Goal: Use online tool/utility: Utilize a website feature to perform a specific function

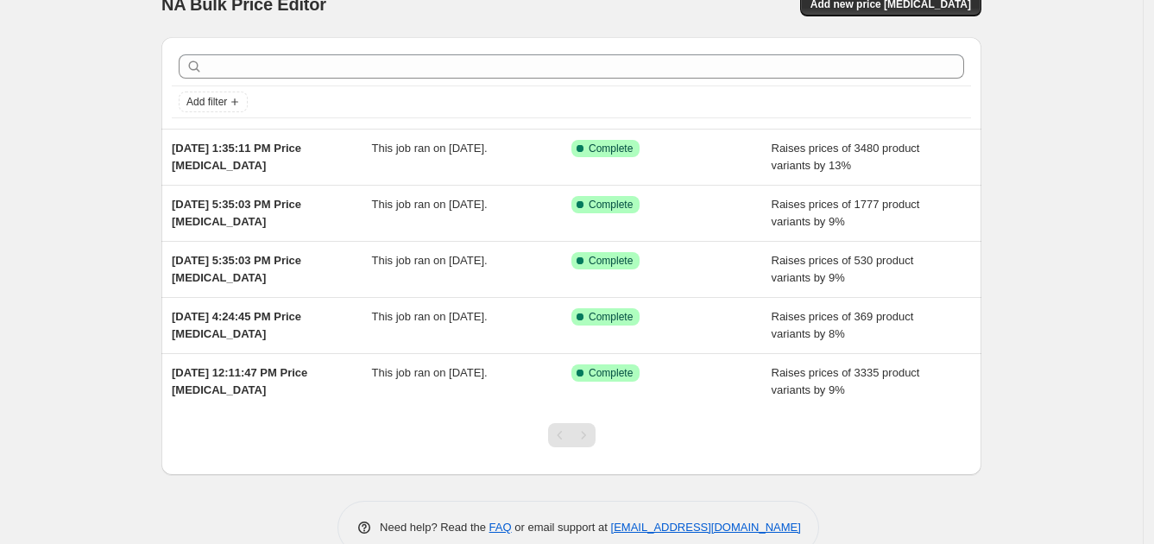
scroll to position [61, 0]
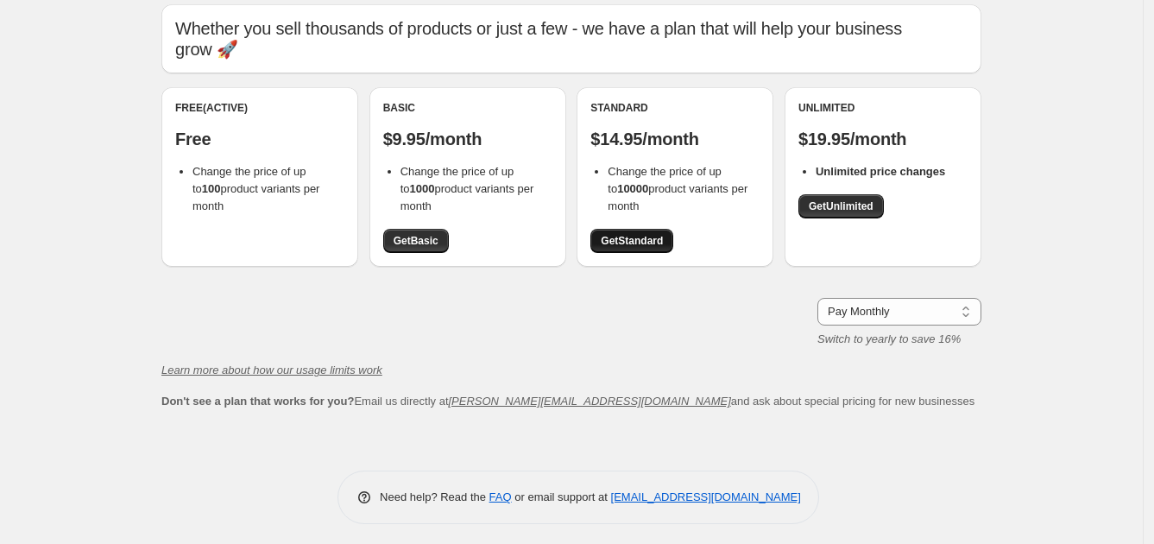
click at [622, 240] on span "Get Standard" at bounding box center [632, 241] width 62 height 14
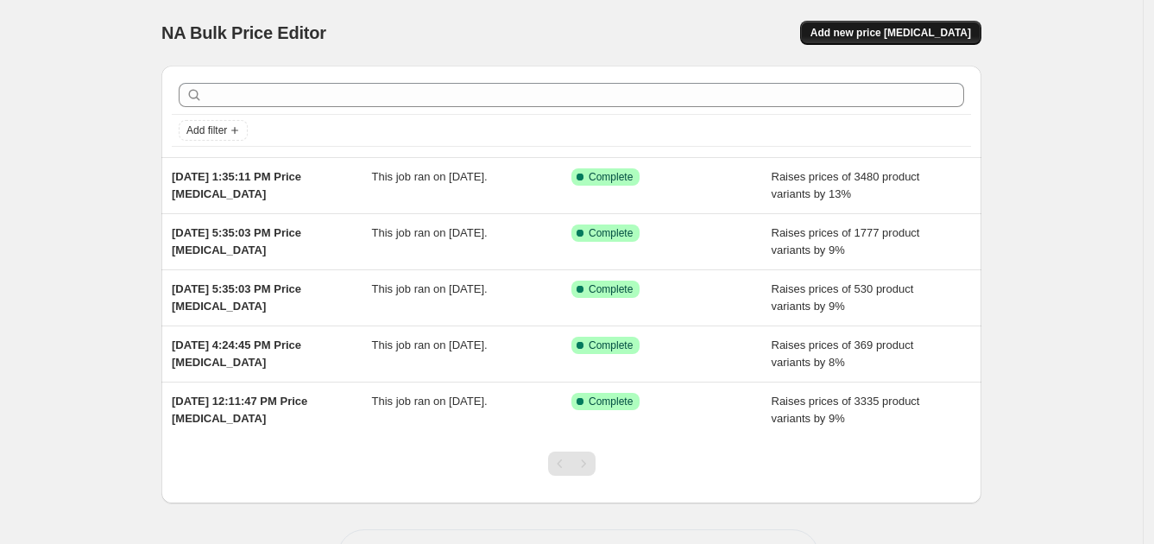
click at [900, 34] on span "Add new price change job" at bounding box center [891, 33] width 161 height 14
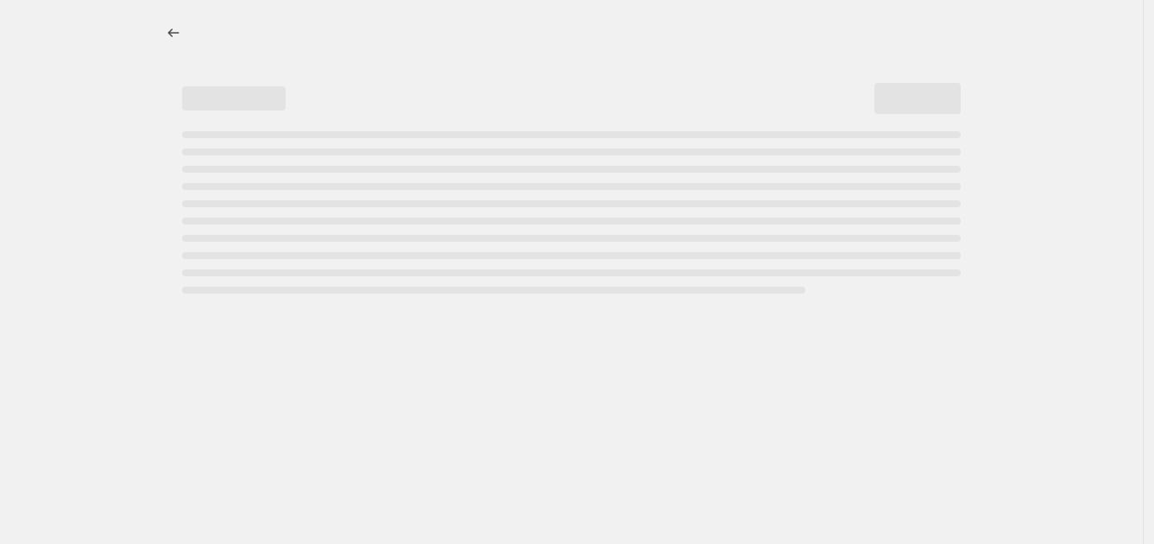
select select "percentage"
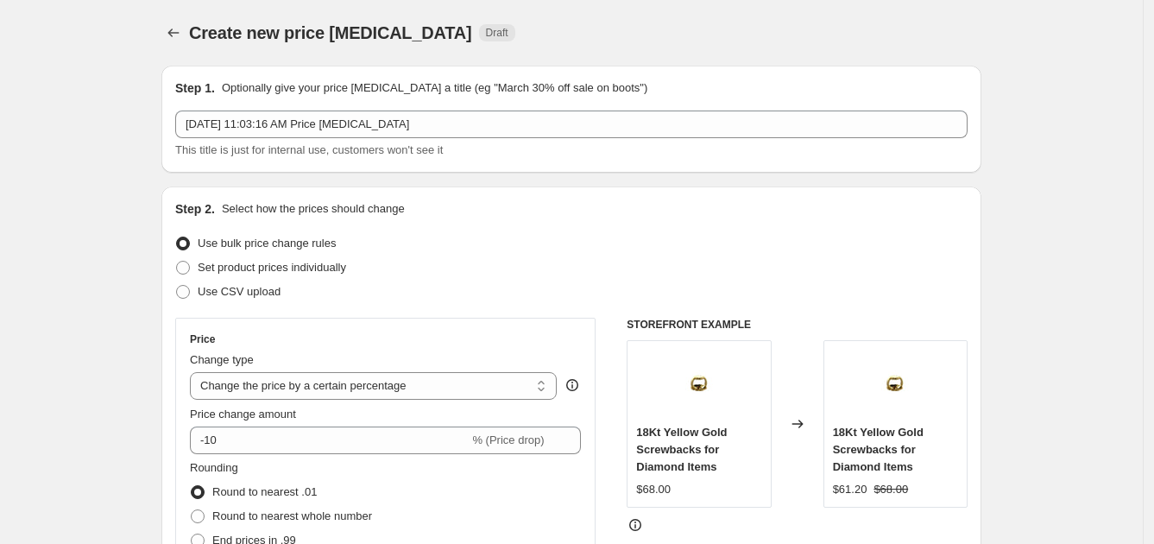
scroll to position [108, 0]
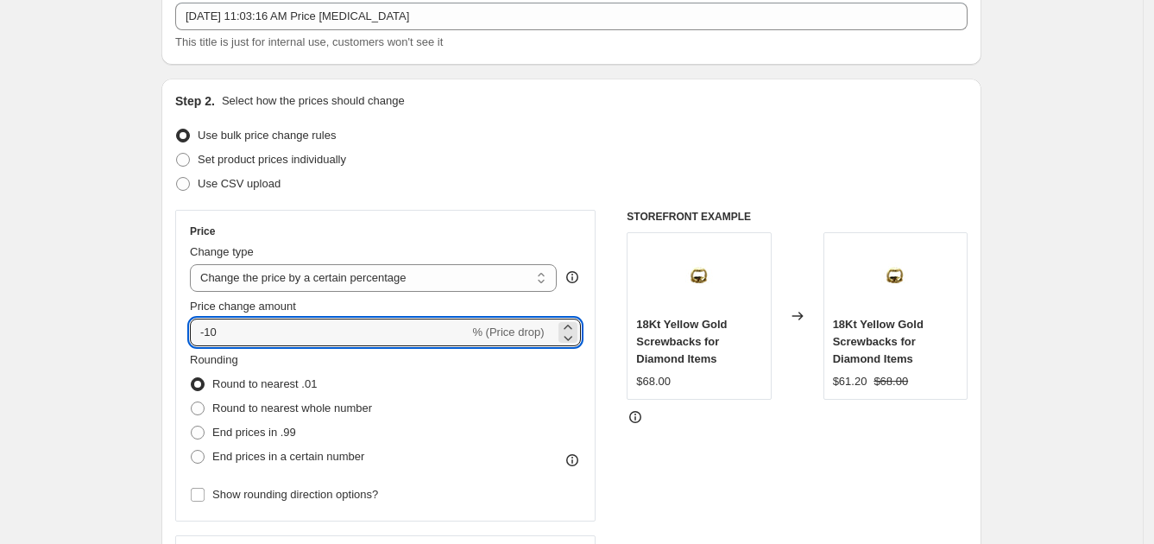
drag, startPoint x: 276, startPoint y: 340, endPoint x: 22, endPoint y: 284, distance: 259.9
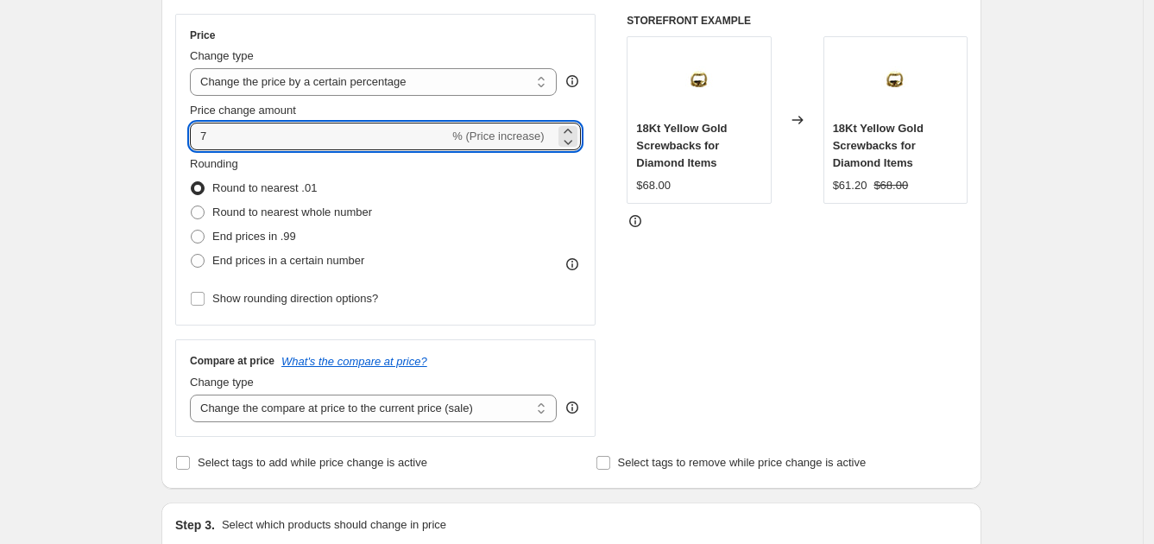
scroll to position [324, 0]
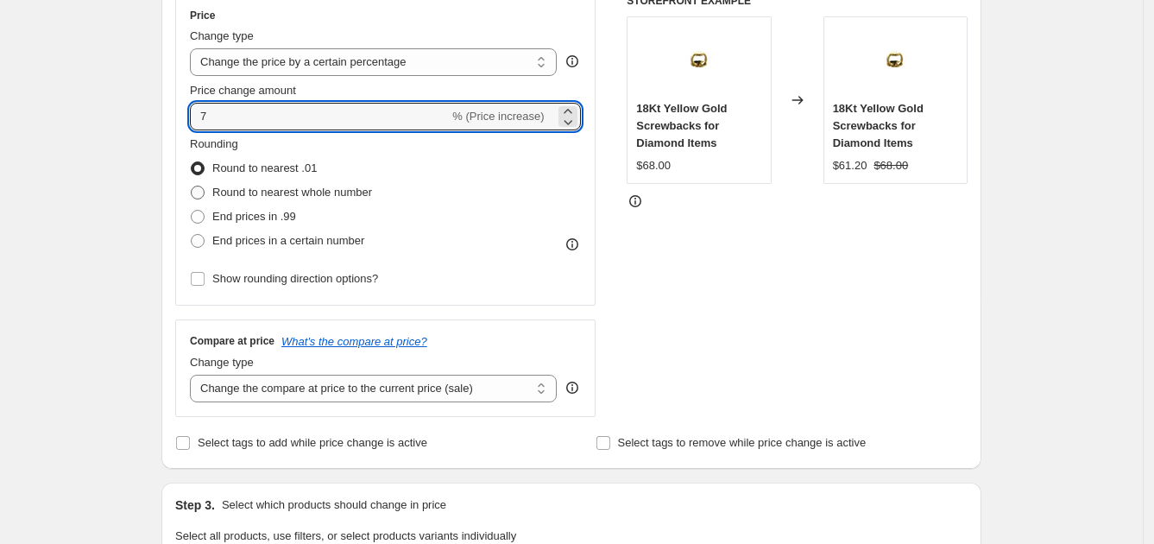
type input "7"
click at [204, 191] on span at bounding box center [198, 193] width 14 height 14
click at [192, 186] on input "Round to nearest whole number" at bounding box center [191, 186] width 1 height 1
radio input "true"
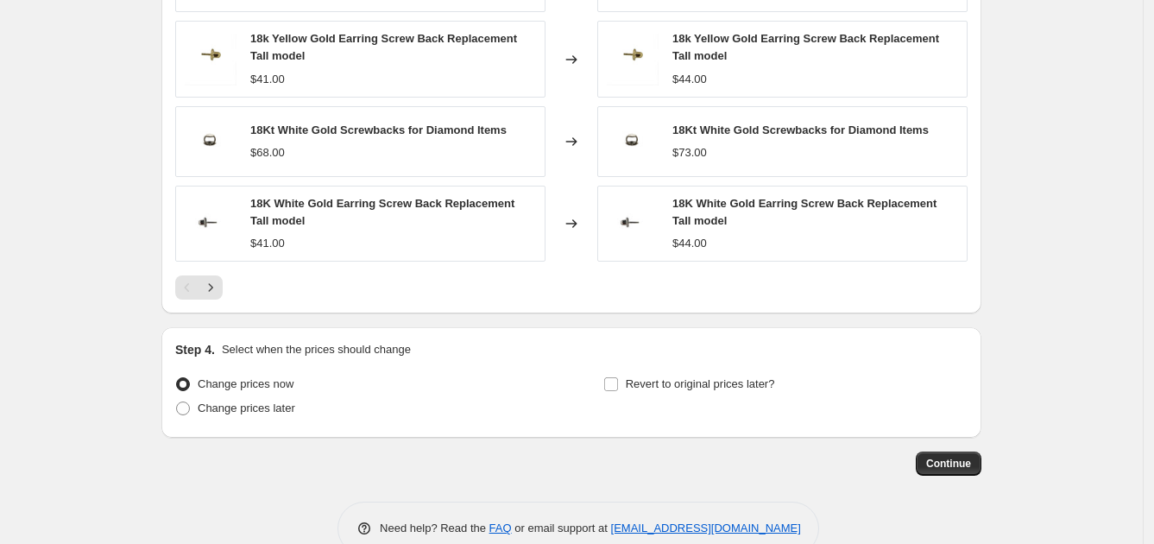
scroll to position [1193, 0]
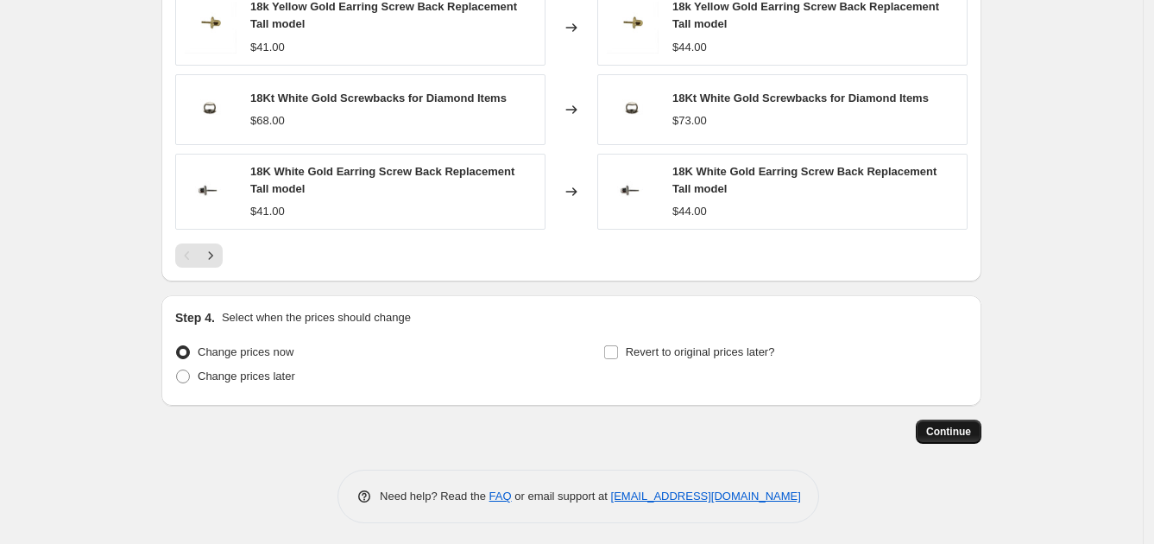
click at [966, 425] on span "Continue" at bounding box center [948, 432] width 45 height 14
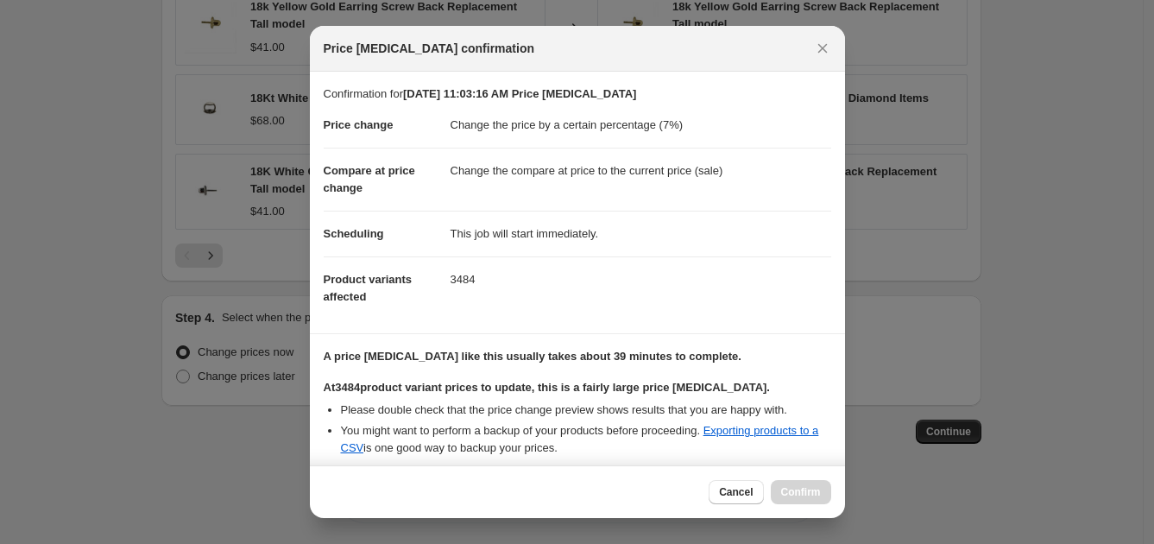
scroll to position [168, 0]
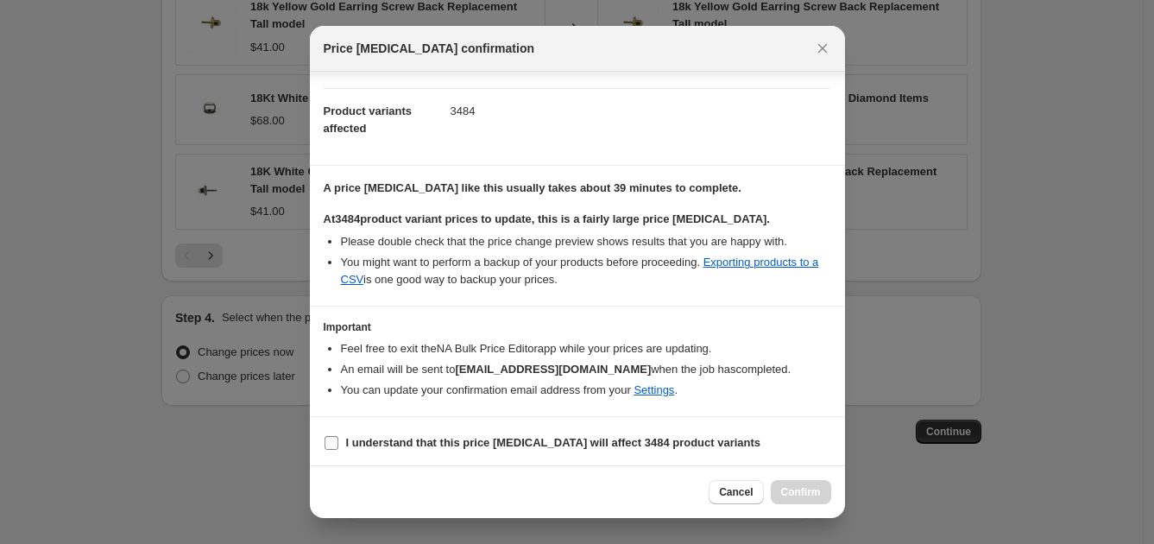
click at [325, 445] on input "I understand that this price change job will affect 3484 product variants" at bounding box center [332, 443] width 14 height 14
checkbox input "true"
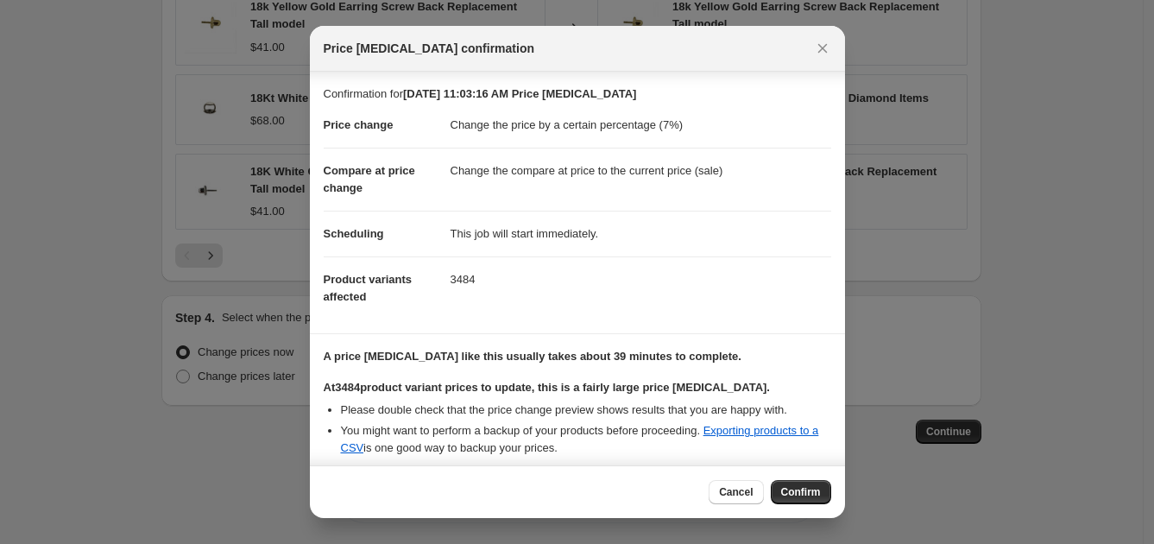
scroll to position [0, 0]
click at [808, 490] on span "Confirm" at bounding box center [801, 492] width 40 height 14
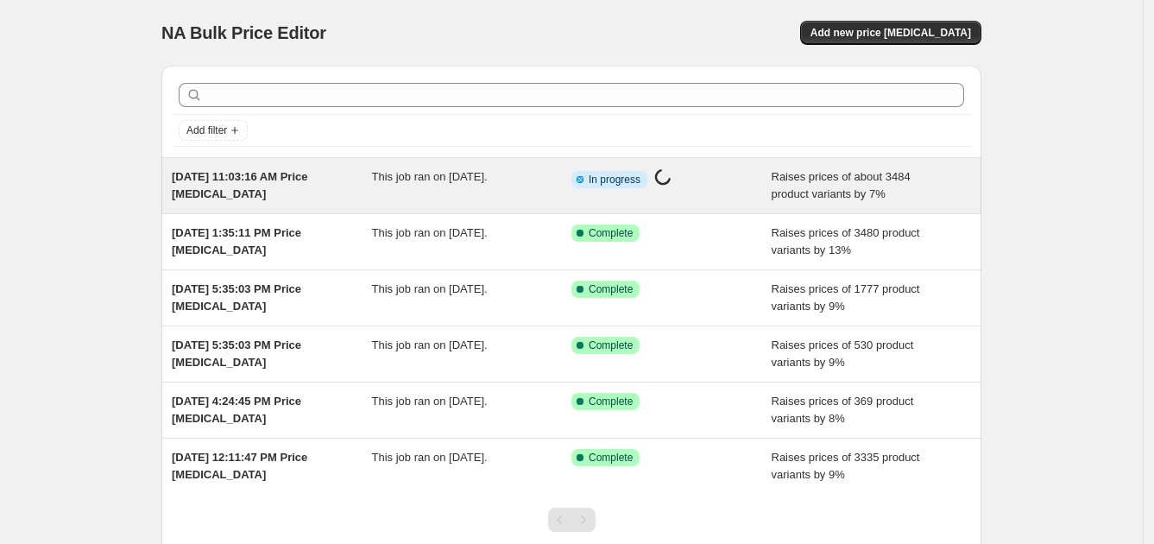
click at [253, 180] on span "[DATE] 11:03:16 AM Price [MEDICAL_DATA]" at bounding box center [240, 185] width 136 height 30
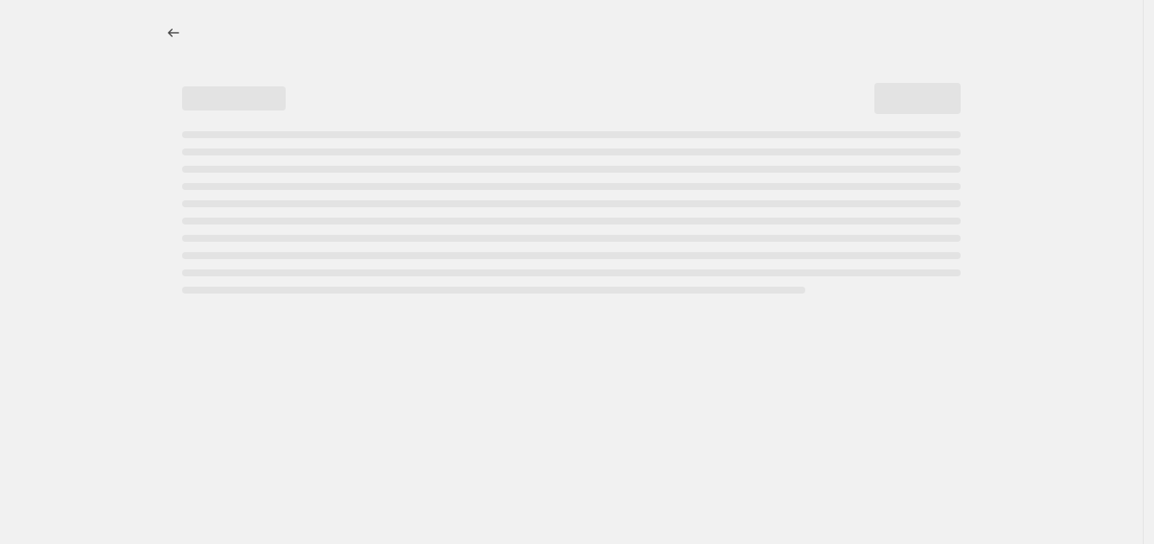
select select "percentage"
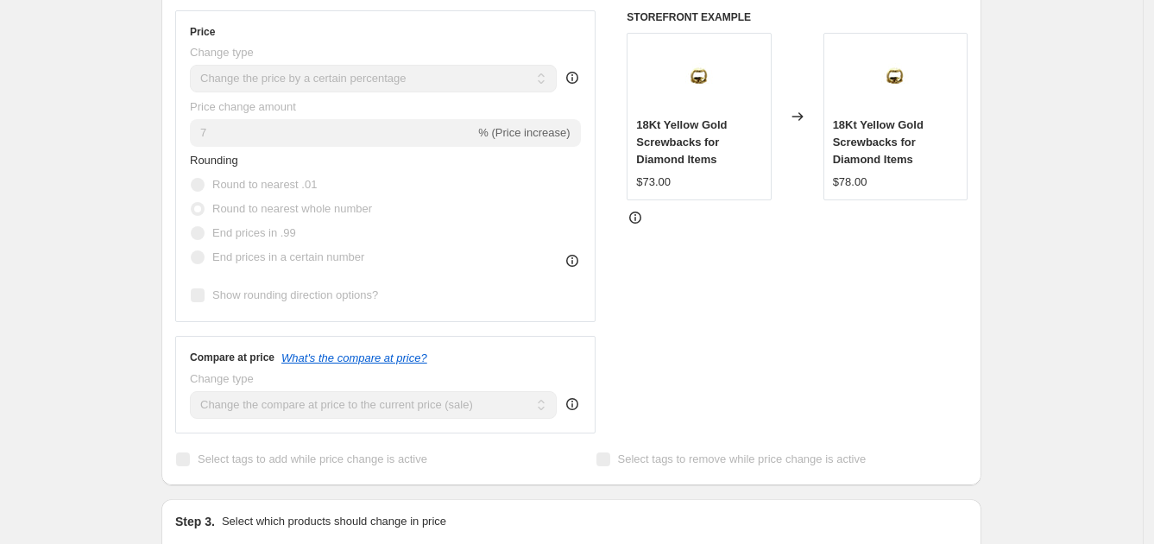
scroll to position [108, 0]
